Goal: Information Seeking & Learning: Learn about a topic

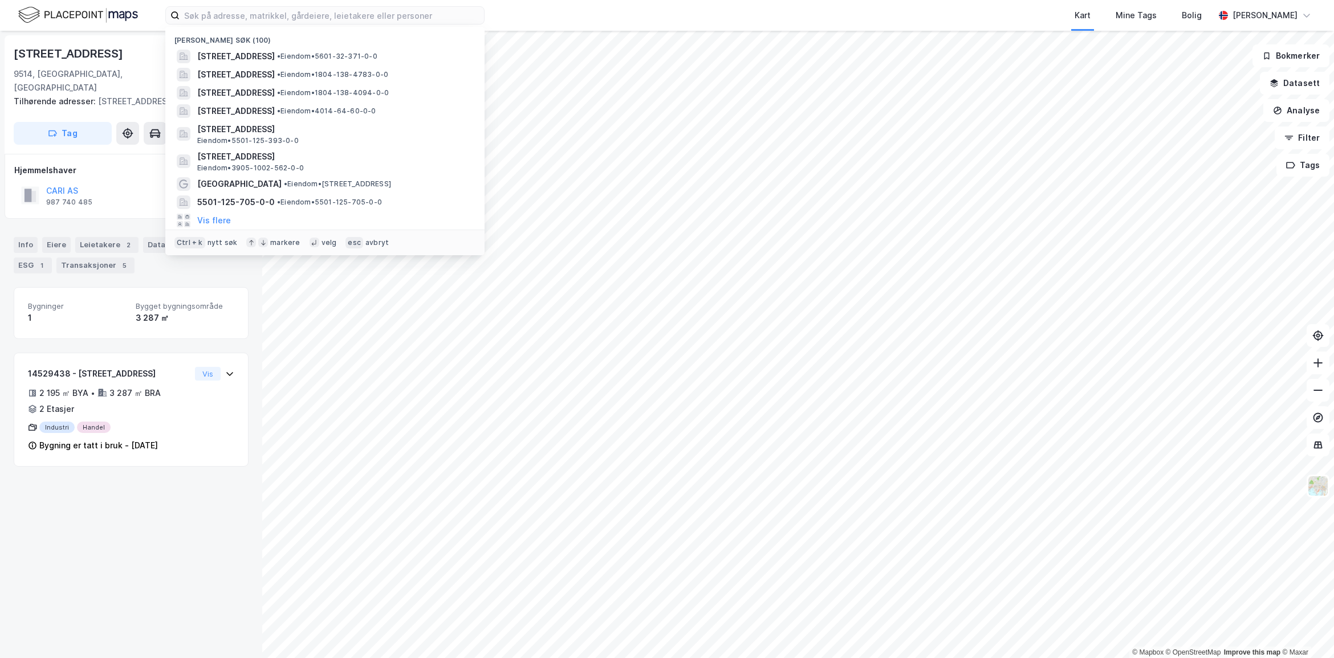
click at [222, 11] on input at bounding box center [332, 15] width 304 height 17
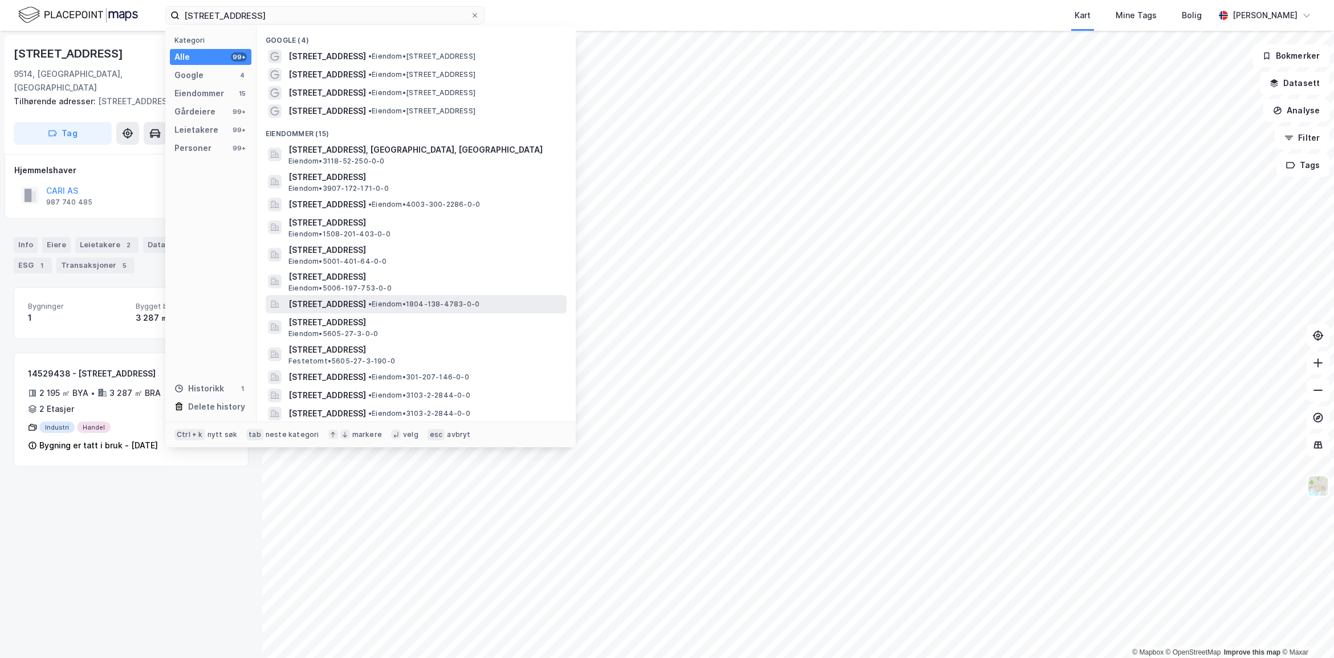
type input "[STREET_ADDRESS]"
click at [372, 306] on span "•" at bounding box center [369, 304] width 3 height 9
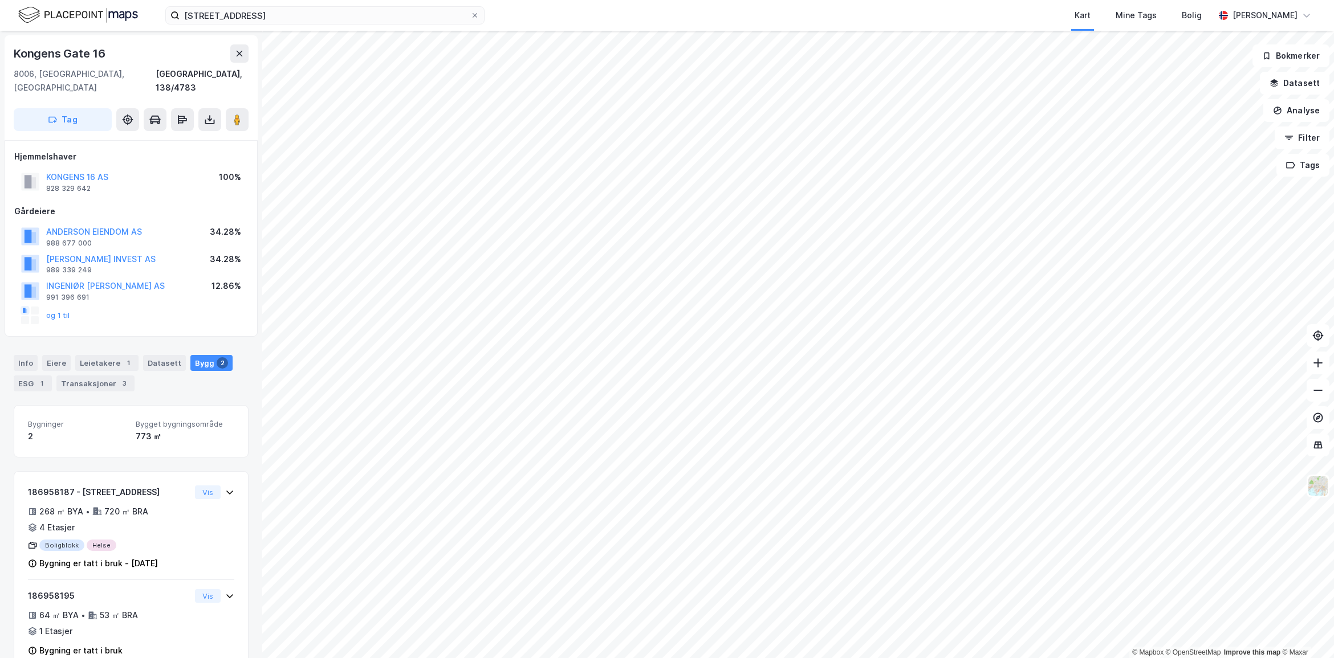
scroll to position [14, 0]
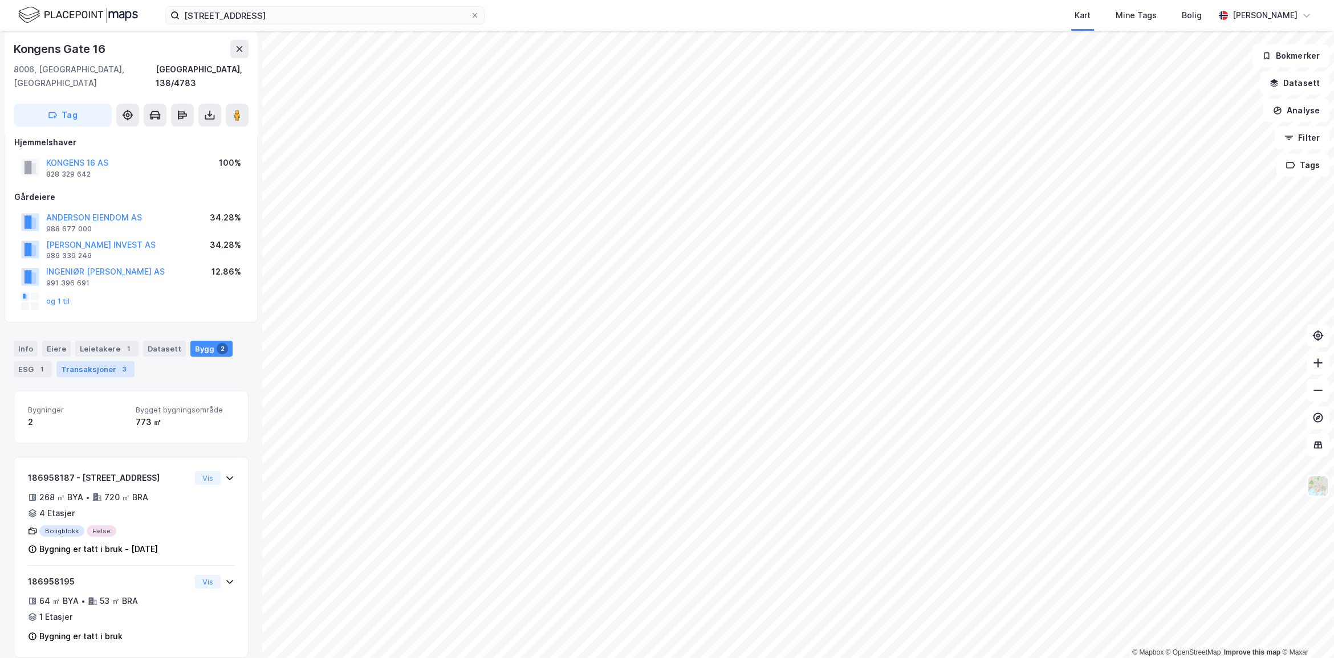
click at [70, 361] on div "Transaksjoner 3" at bounding box center [95, 369] width 78 height 16
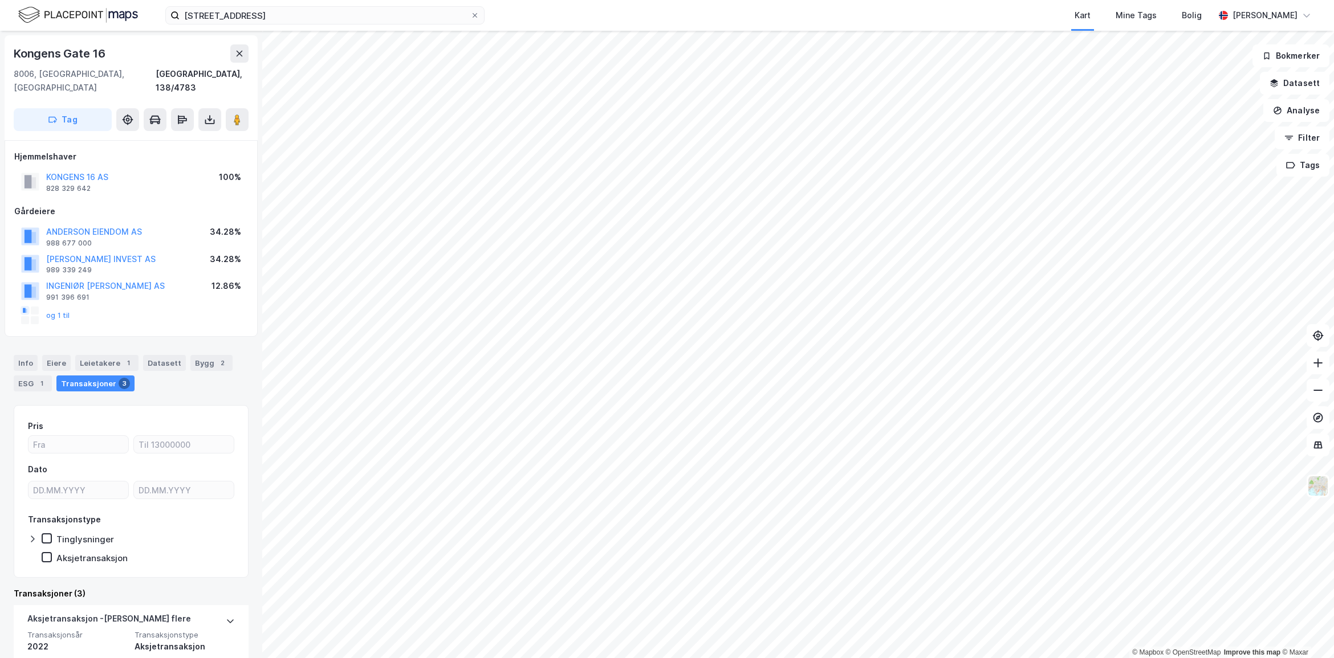
scroll to position [337, 0]
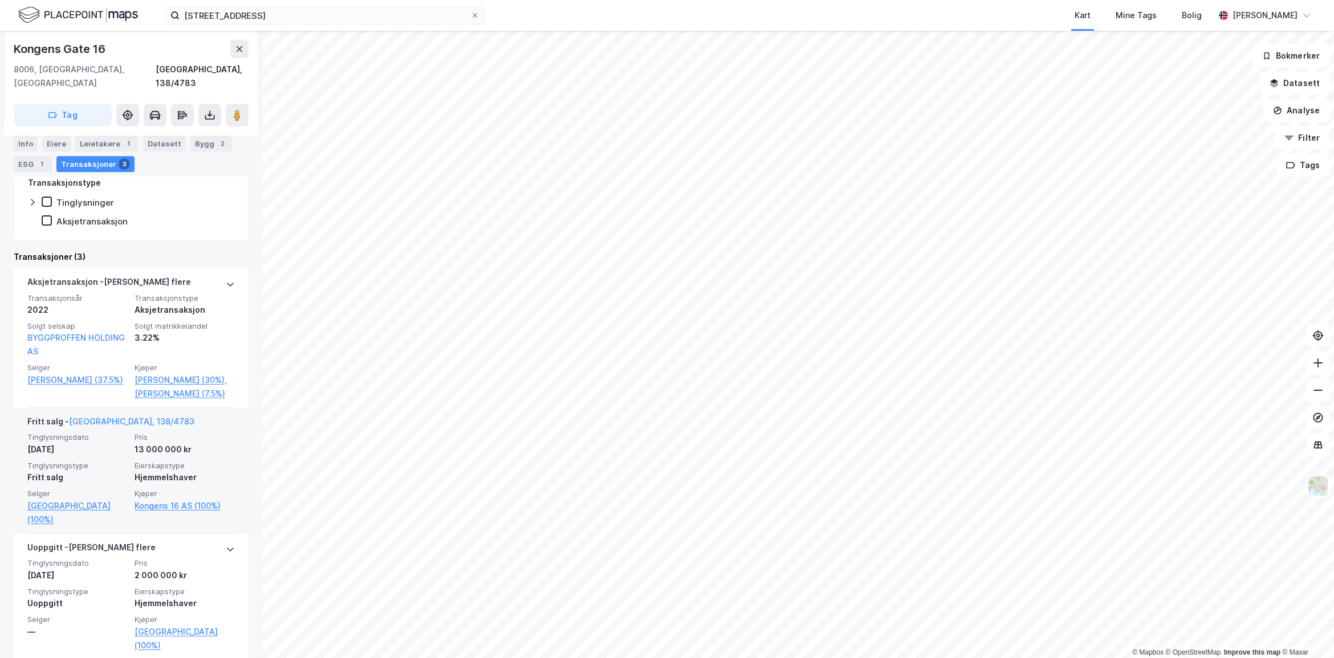
click at [155, 471] on span "Eierskapstype" at bounding box center [185, 466] width 100 height 10
click at [123, 433] on div "Fritt salg - [GEOGRAPHIC_DATA], 138/4783" at bounding box center [110, 424] width 167 height 18
click at [155, 148] on div "Datasett" at bounding box center [164, 144] width 43 height 16
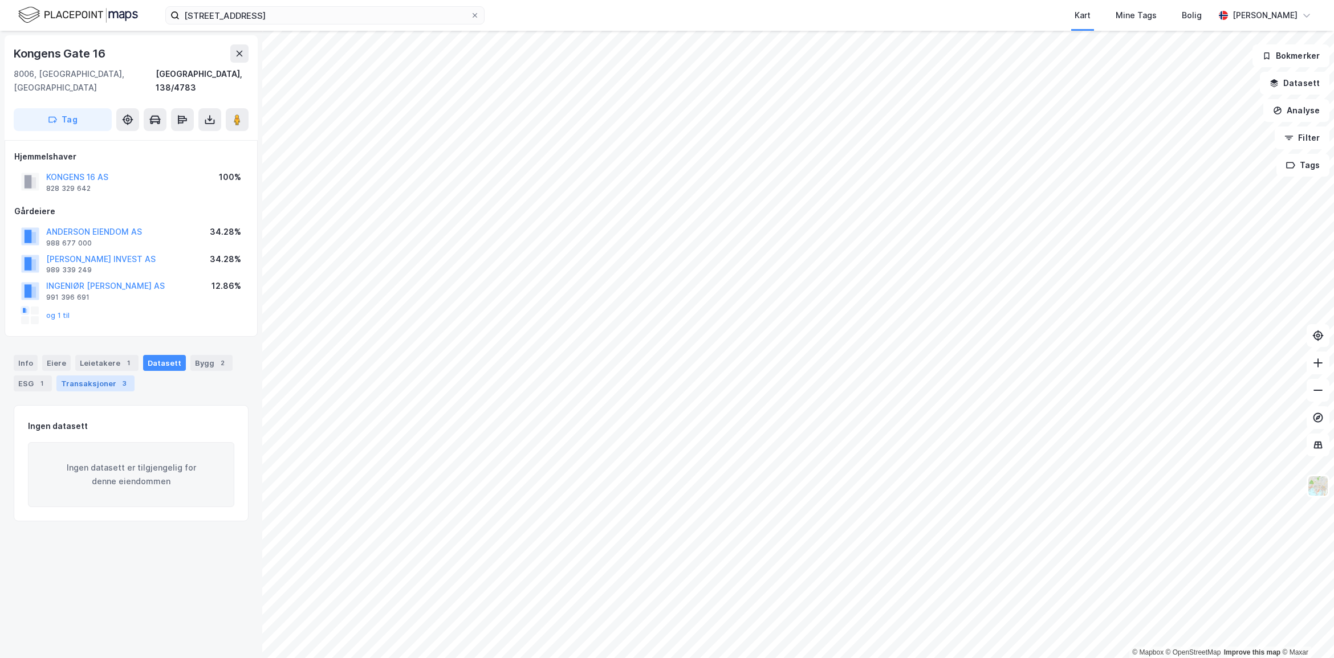
click at [110, 376] on div "Transaksjoner 3" at bounding box center [95, 384] width 78 height 16
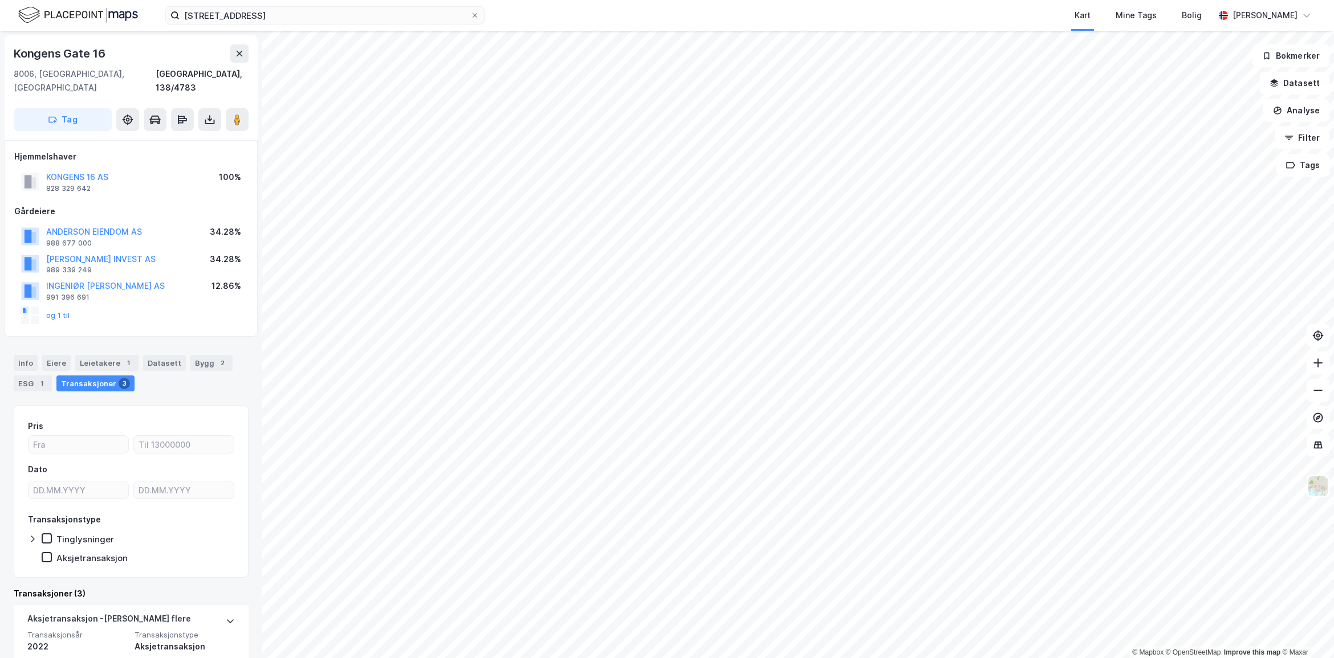
scroll to position [337, 0]
